Goal: Task Accomplishment & Management: Manage account settings

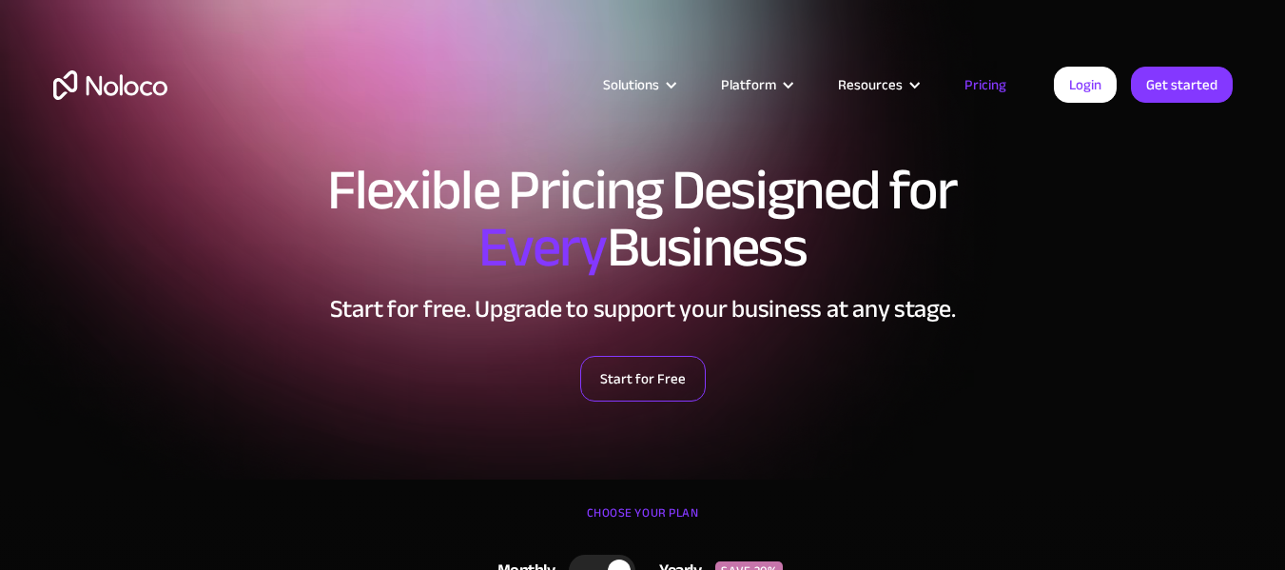
click at [636, 386] on link "Start for Free" at bounding box center [643, 379] width 126 height 46
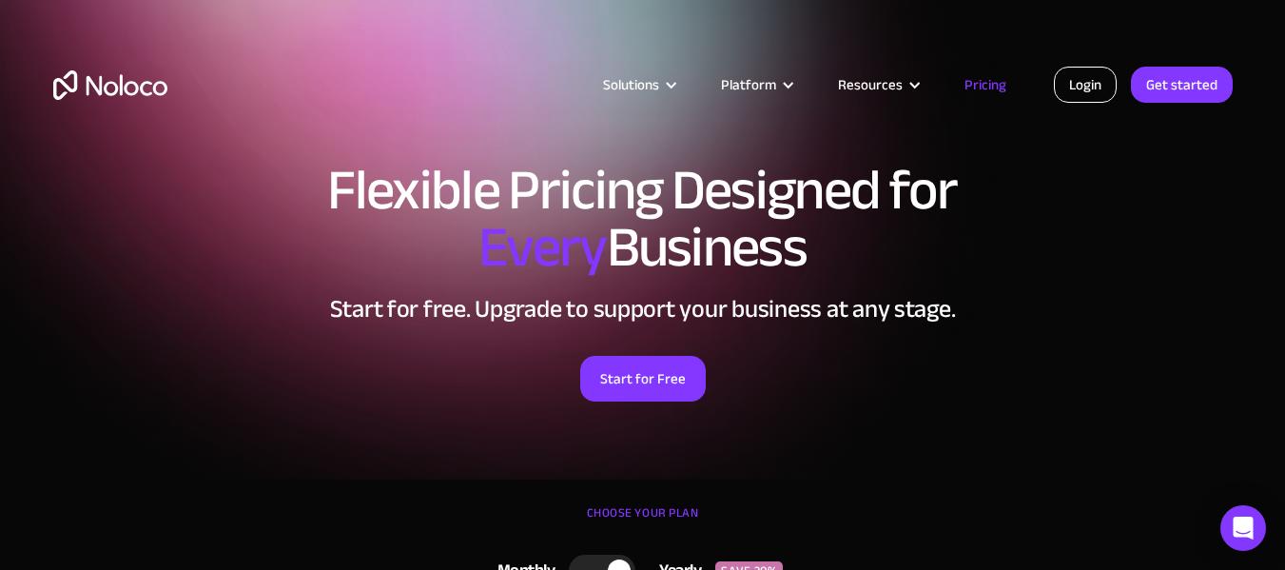
click at [1083, 87] on link "Login" at bounding box center [1084, 85] width 63 height 36
